Goal: Task Accomplishment & Management: Use online tool/utility

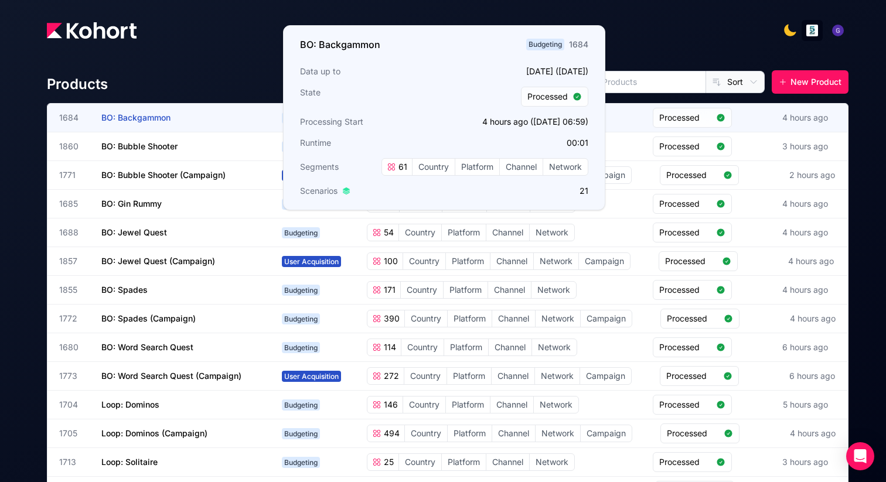
click at [146, 116] on span "BO: Backgammon" at bounding box center [135, 117] width 69 height 10
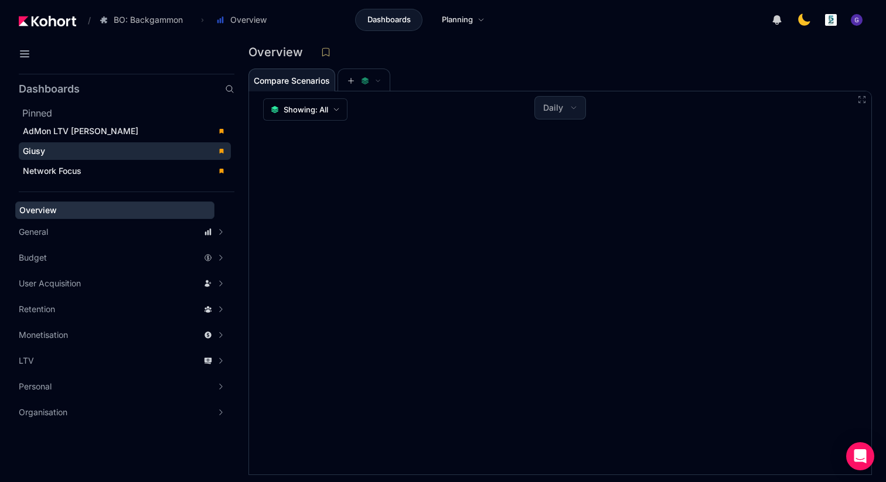
click at [42, 153] on span "Giusy" at bounding box center [34, 151] width 22 height 10
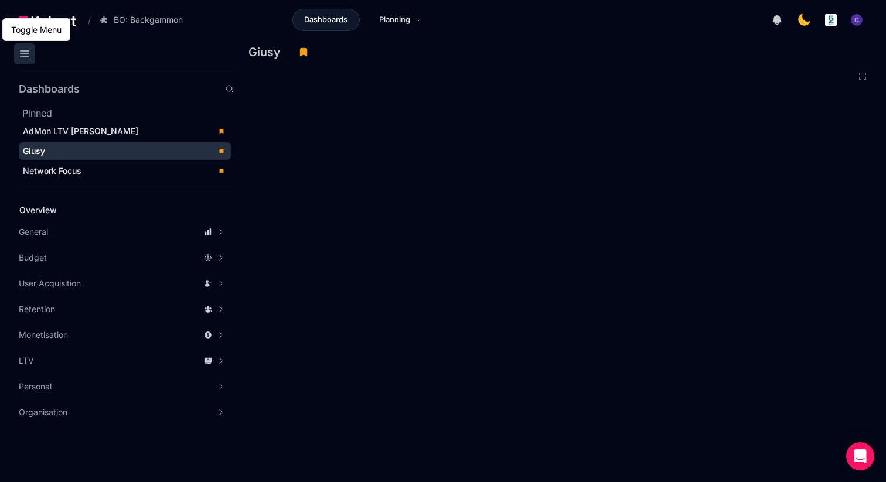
click at [26, 55] on icon at bounding box center [25, 54] width 14 height 14
